Goal: Information Seeking & Learning: Learn about a topic

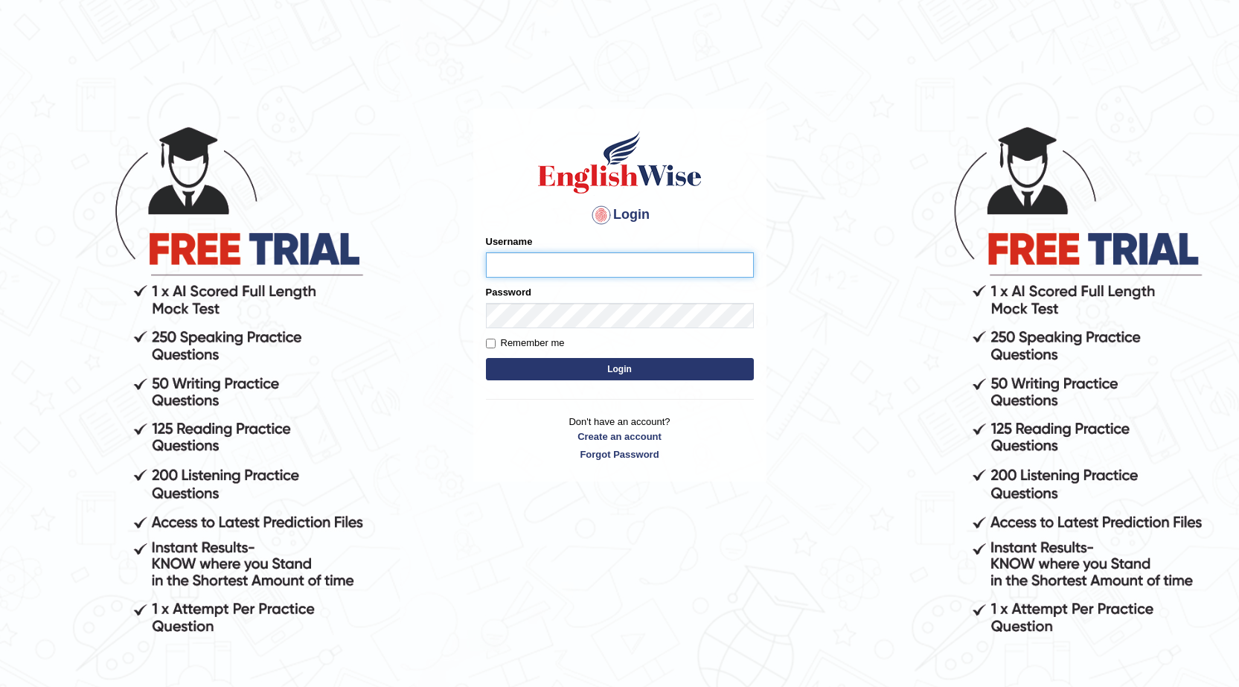
drag, startPoint x: 607, startPoint y: 267, endPoint x: 638, endPoint y: 272, distance: 31.6
click at [607, 268] on input "Username" at bounding box center [620, 264] width 268 height 25
click at [632, 280] on form "Please fix the following errors: Username Password Remember me Login" at bounding box center [620, 309] width 268 height 150
click at [635, 275] on input "Username" at bounding box center [620, 264] width 268 height 25
click at [638, 272] on input "Username" at bounding box center [620, 264] width 268 height 25
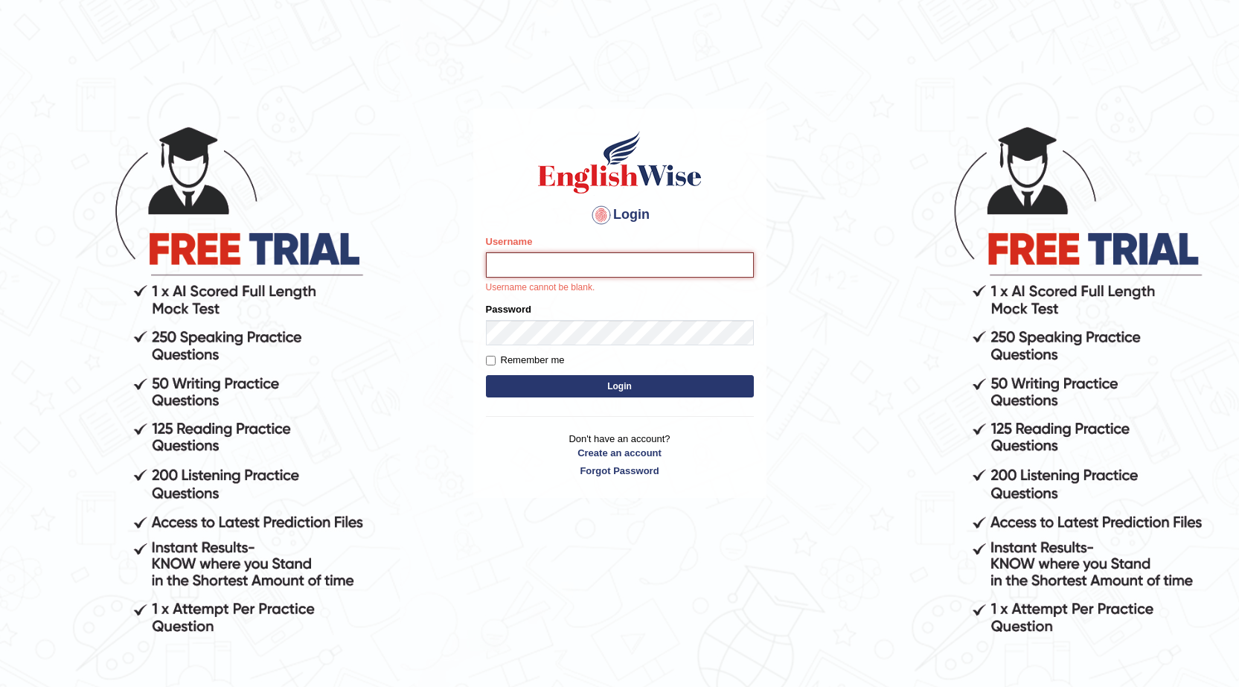
type input "@"
type input "farihaafghan556"
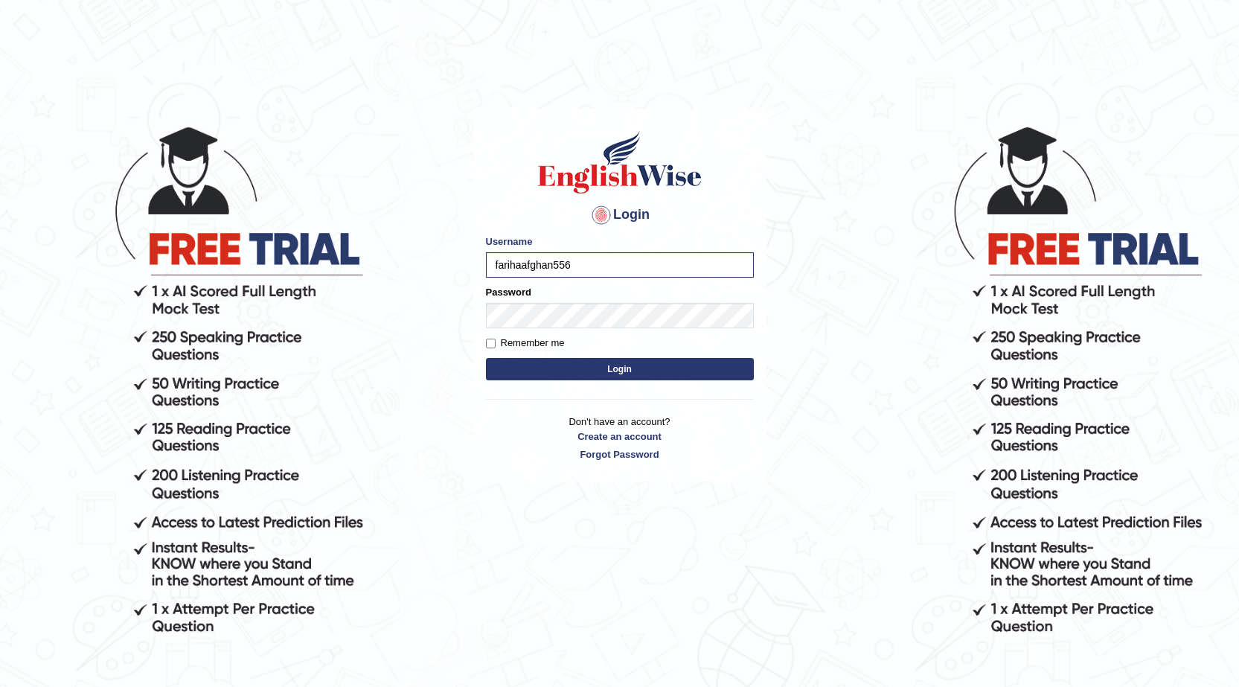
click at [580, 367] on button "Login" at bounding box center [620, 369] width 268 height 22
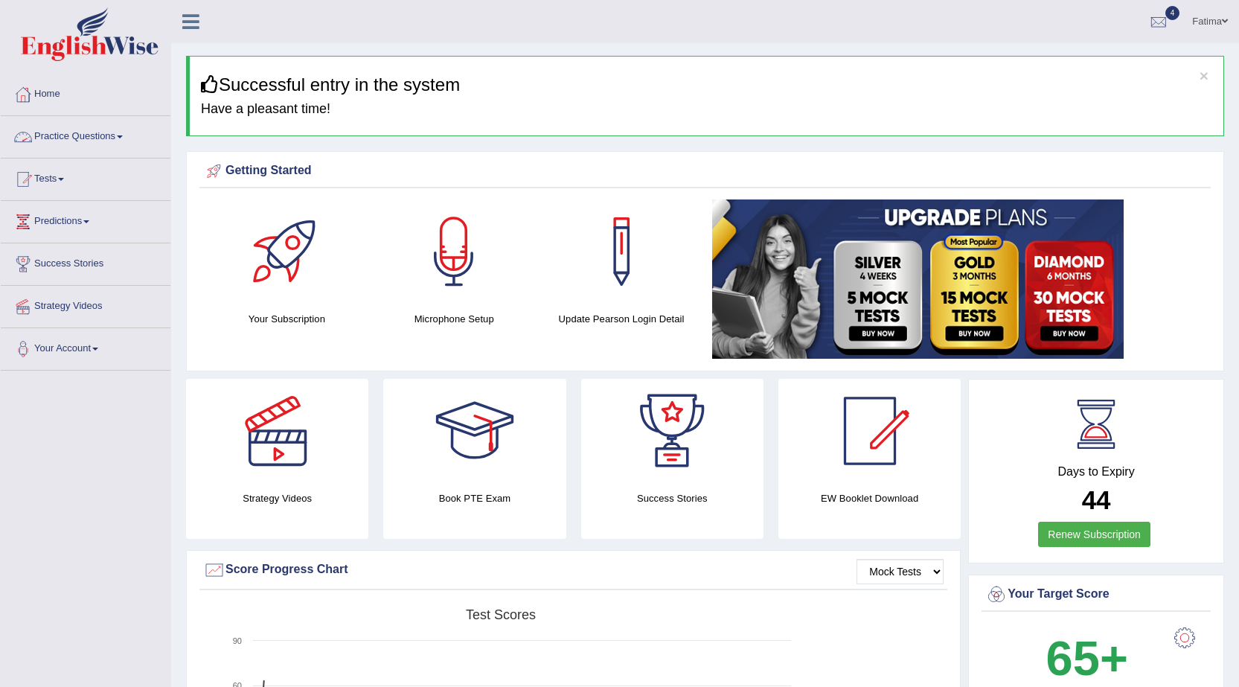
click at [109, 129] on link "Practice Questions" at bounding box center [86, 134] width 170 height 37
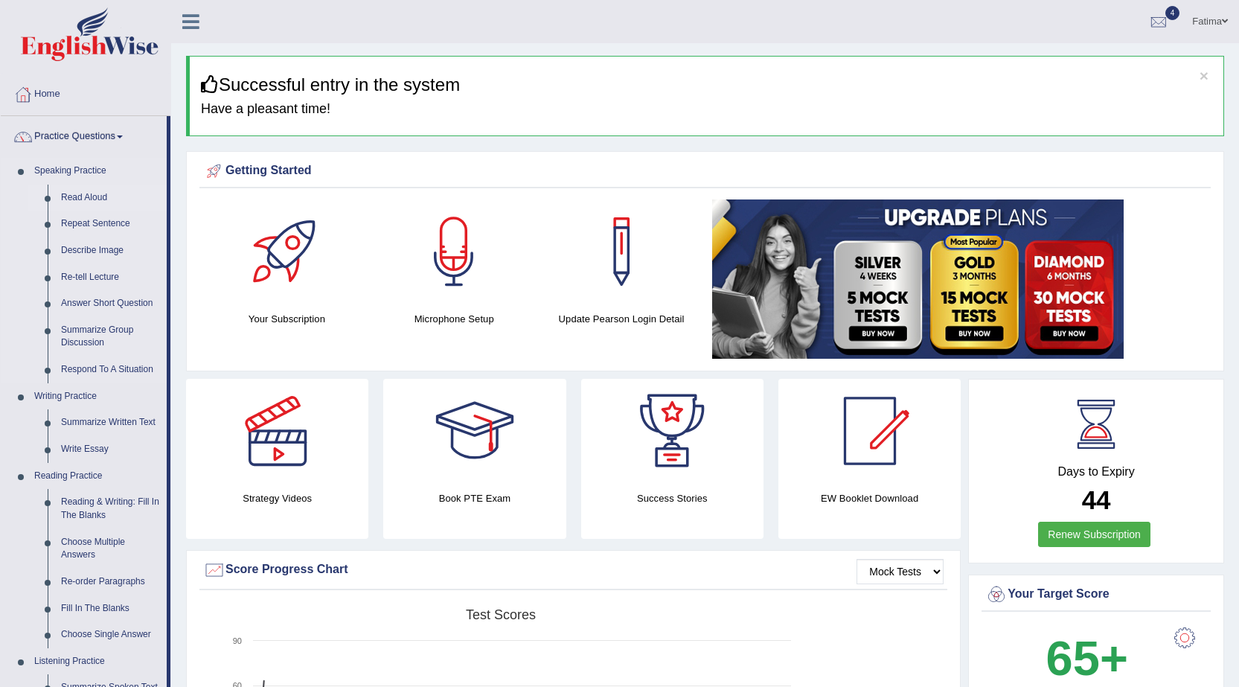
click at [91, 195] on link "Read Aloud" at bounding box center [110, 197] width 112 height 27
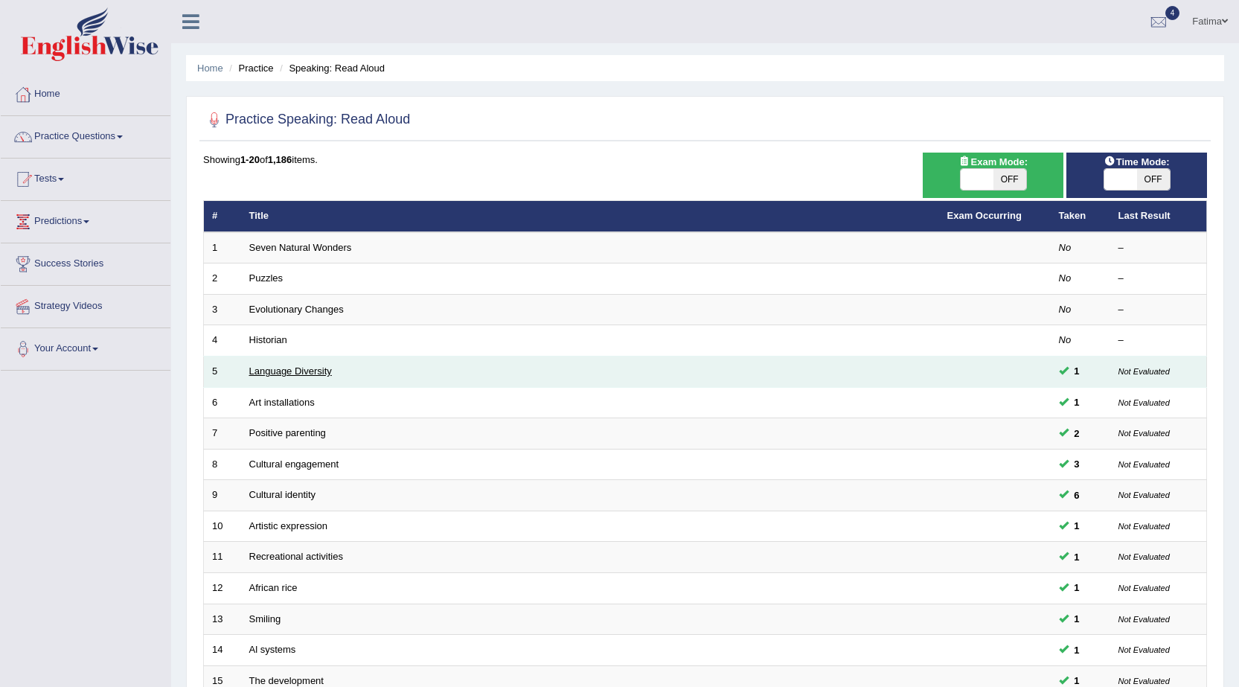
click at [318, 376] on link "Language Diversity" at bounding box center [290, 370] width 83 height 11
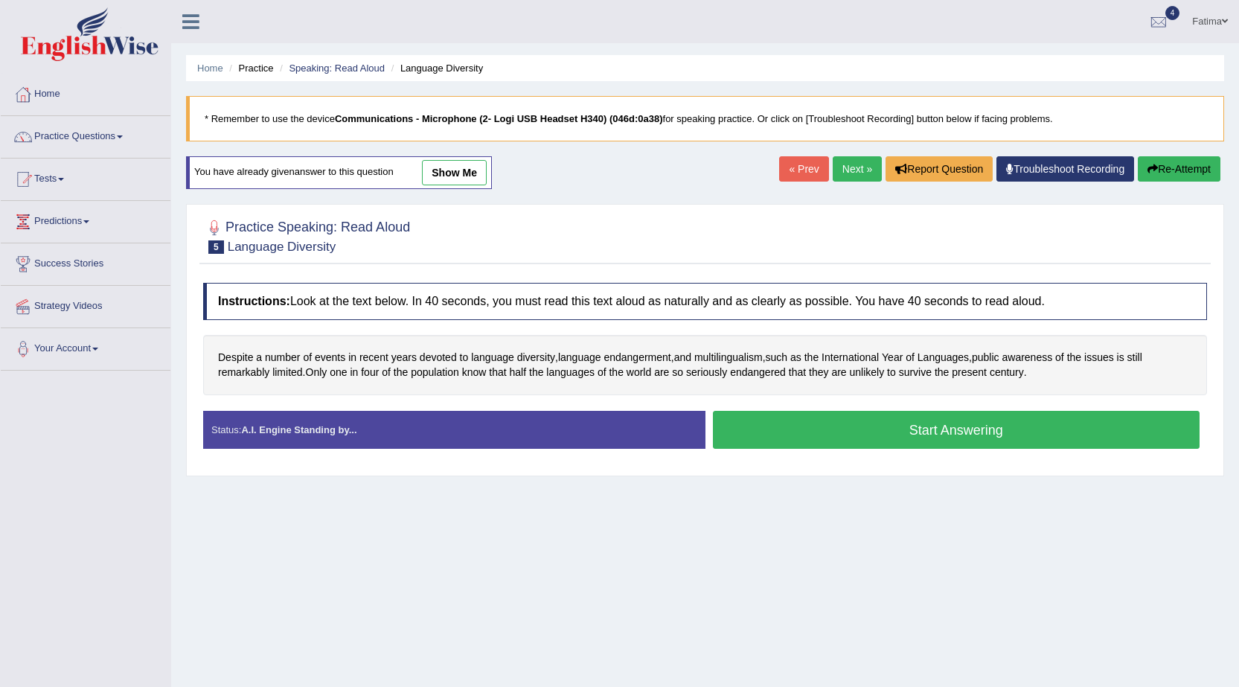
click at [815, 437] on button "Start Answering" at bounding box center [956, 430] width 487 height 38
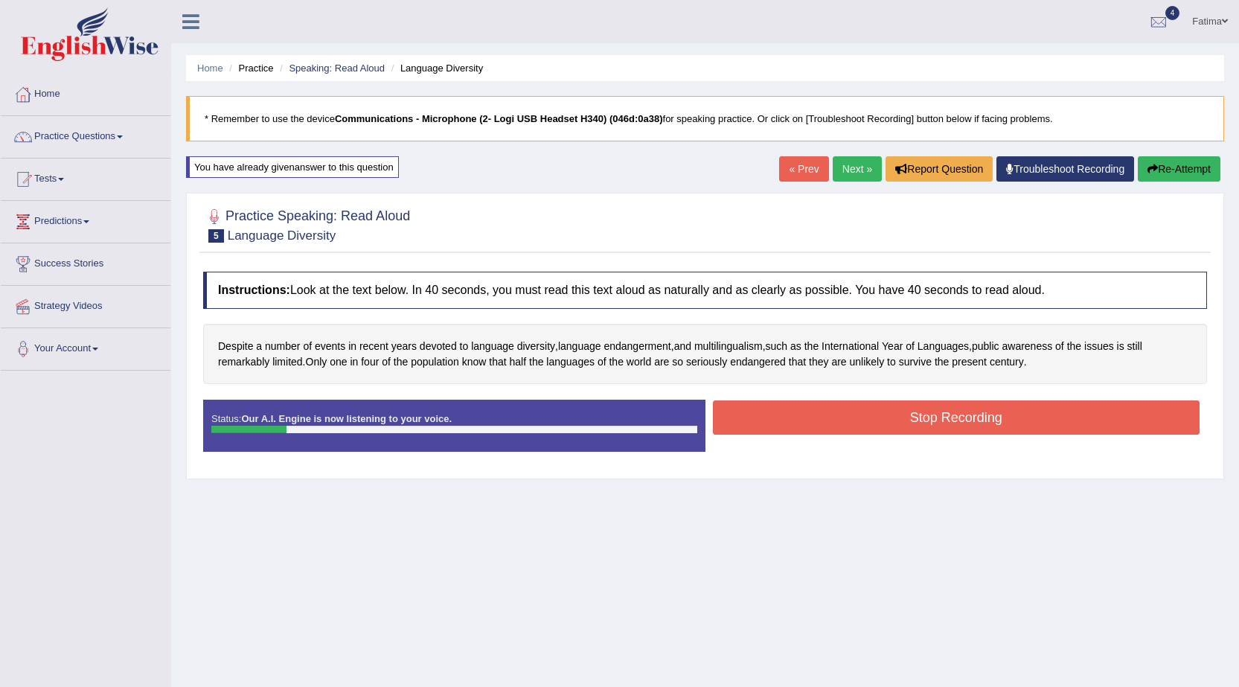
click at [828, 431] on button "Stop Recording" at bounding box center [956, 417] width 487 height 34
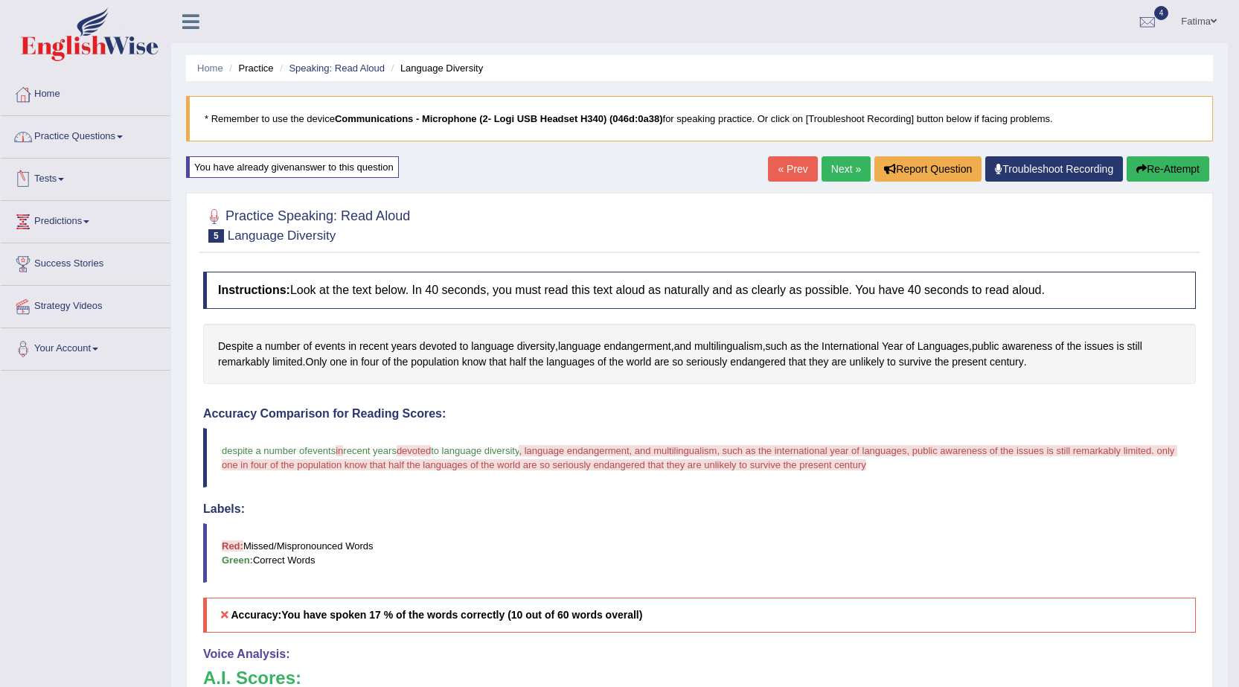
click at [118, 138] on link "Practice Questions" at bounding box center [86, 134] width 170 height 37
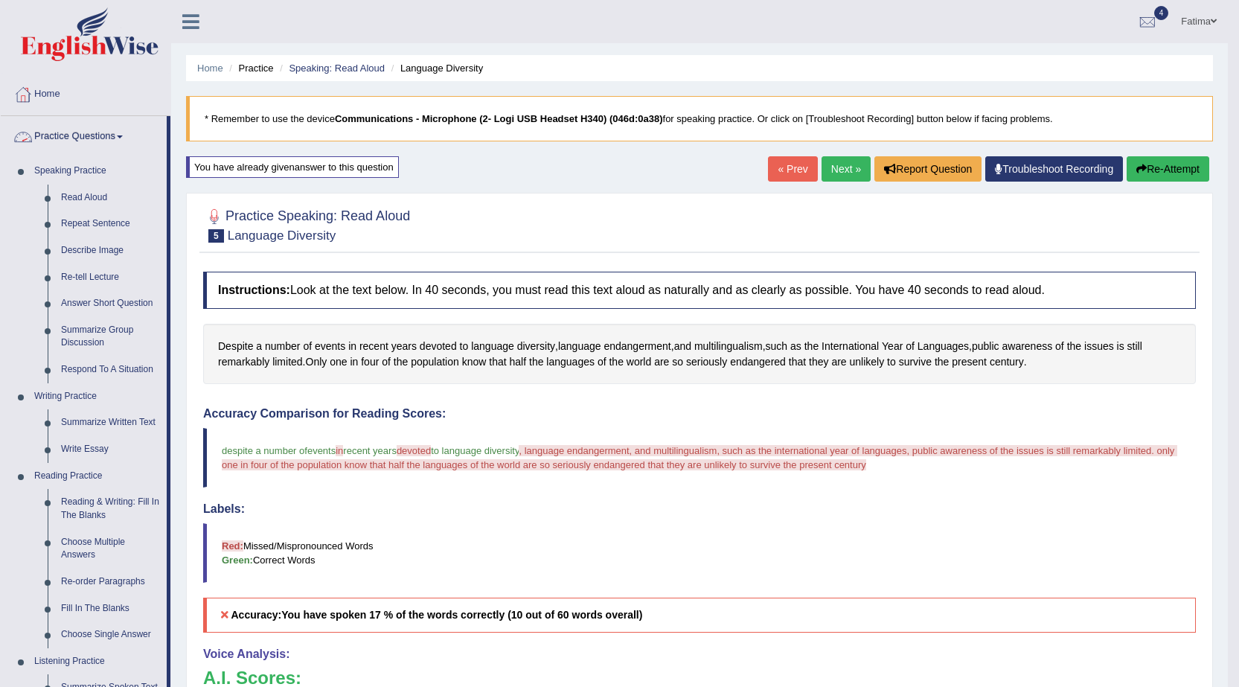
click at [123, 137] on span at bounding box center [120, 136] width 6 height 3
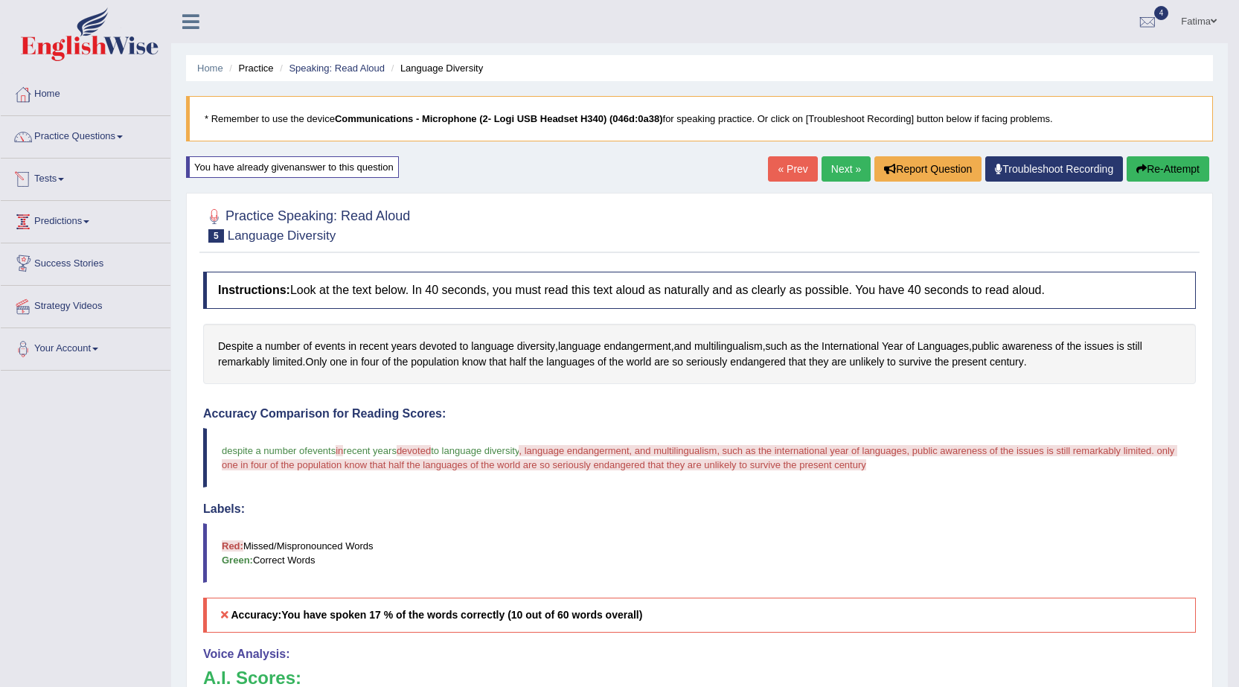
click at [62, 179] on link "Tests" at bounding box center [86, 176] width 170 height 37
click at [70, 237] on link "Take Mock Test" at bounding box center [97, 240] width 139 height 27
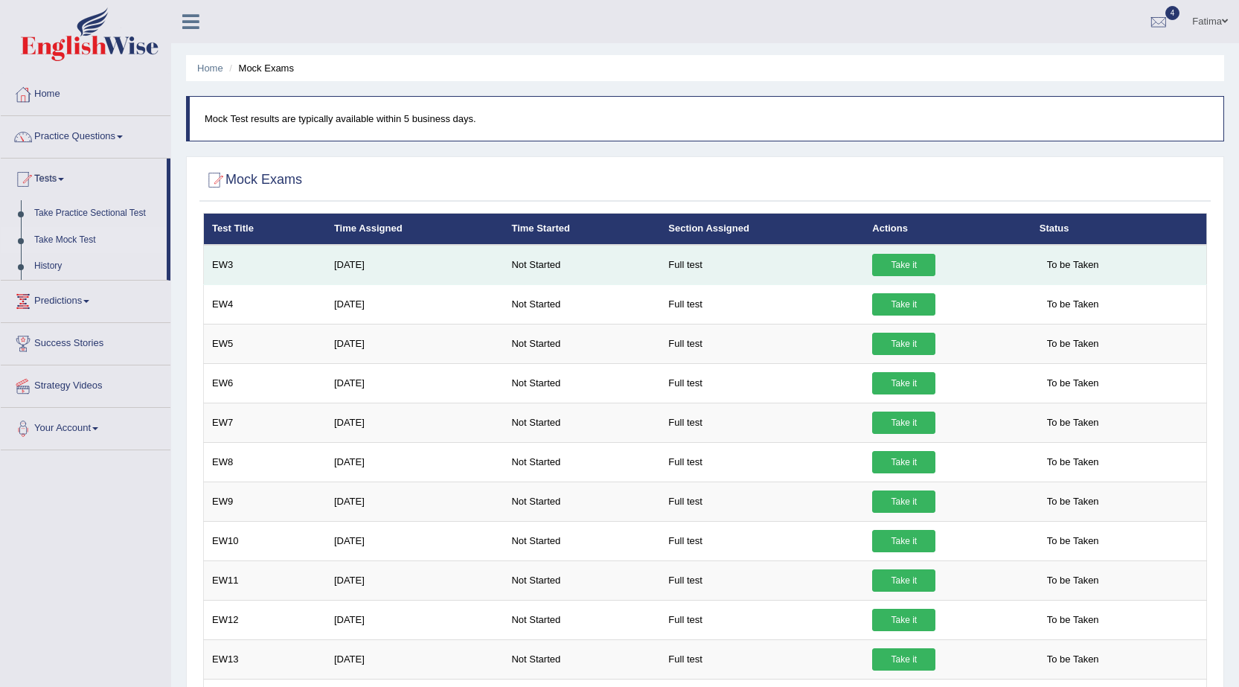
click at [907, 266] on link "Take it" at bounding box center [903, 265] width 63 height 22
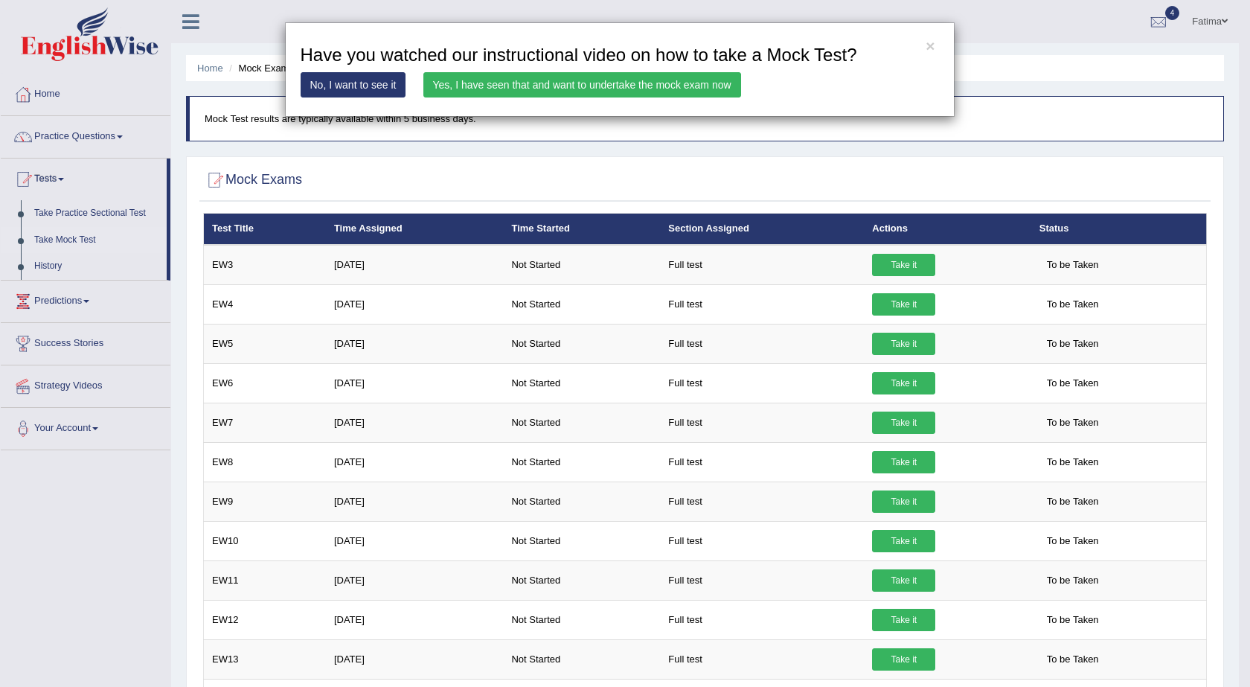
click at [594, 82] on link "Yes, I have seen that and want to undertake the mock exam now" at bounding box center [582, 84] width 318 height 25
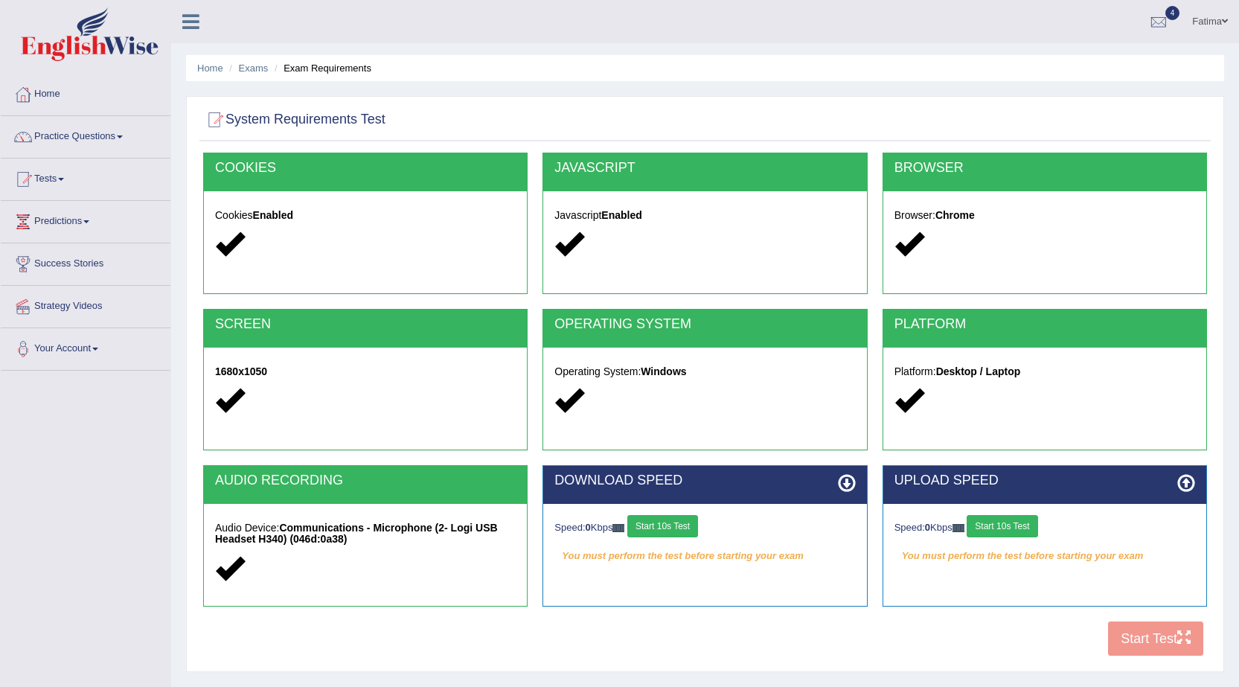
click at [682, 525] on button "Start 10s Test" at bounding box center [662, 526] width 71 height 22
click at [1003, 530] on button "Start 10s Test" at bounding box center [1001, 526] width 71 height 22
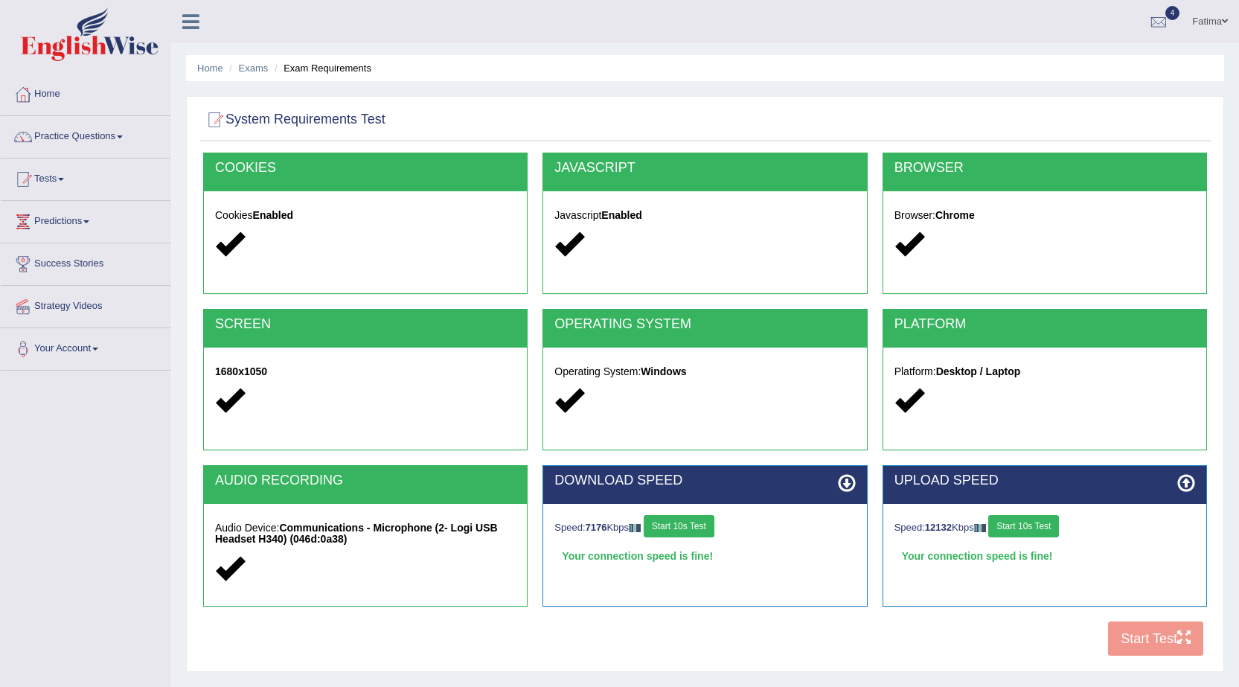
click at [1040, 524] on button "Start 10s Test" at bounding box center [1023, 526] width 71 height 22
click at [1033, 523] on button "Start 10s Test" at bounding box center [1023, 526] width 71 height 22
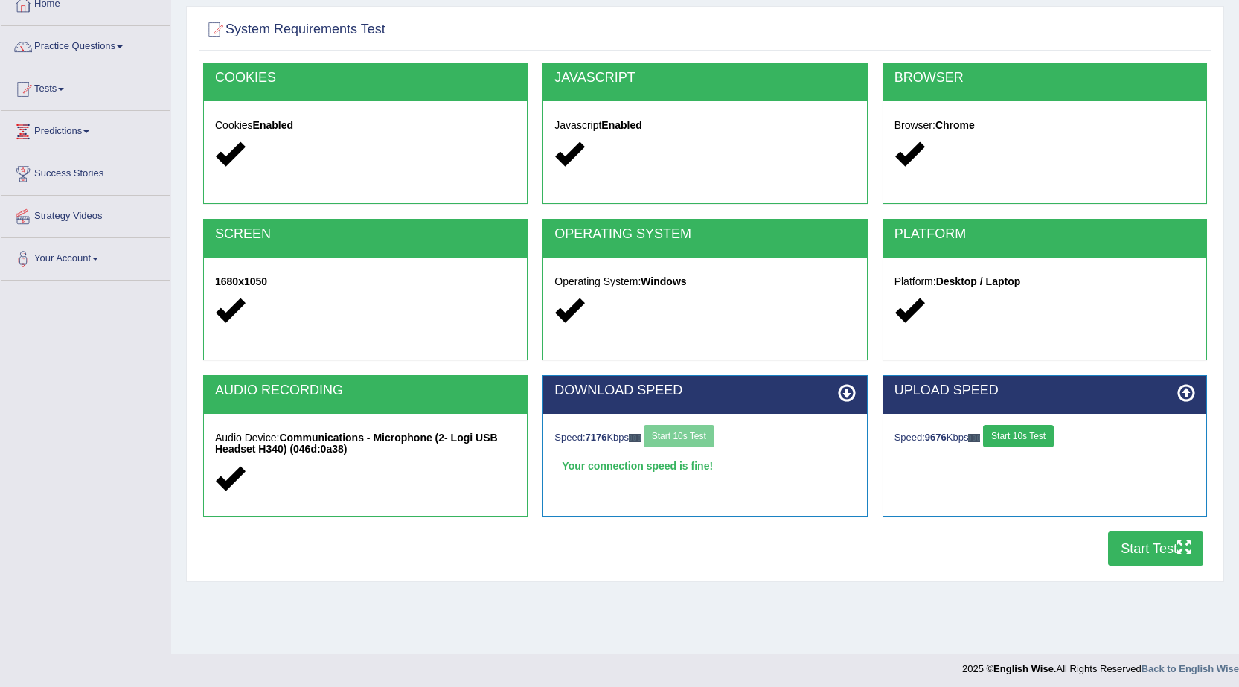
scroll to position [94, 0]
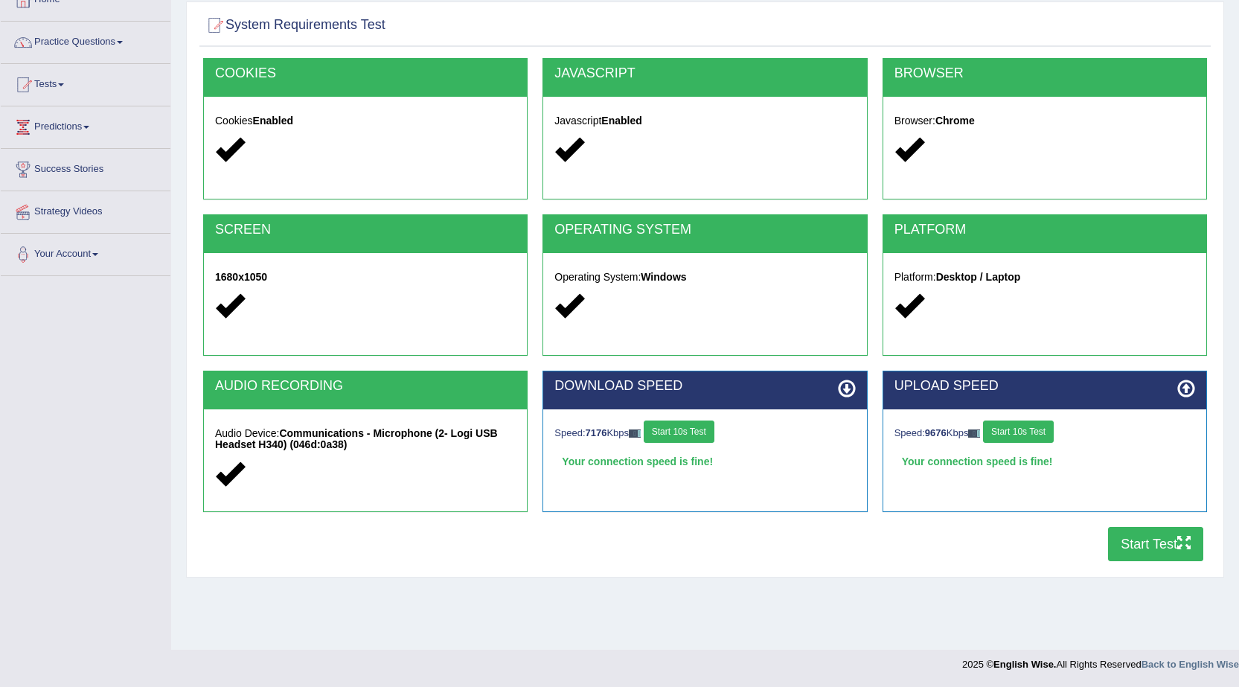
click at [1140, 545] on button "Start Test" at bounding box center [1155, 544] width 95 height 34
